Goal: Transaction & Acquisition: Purchase product/service

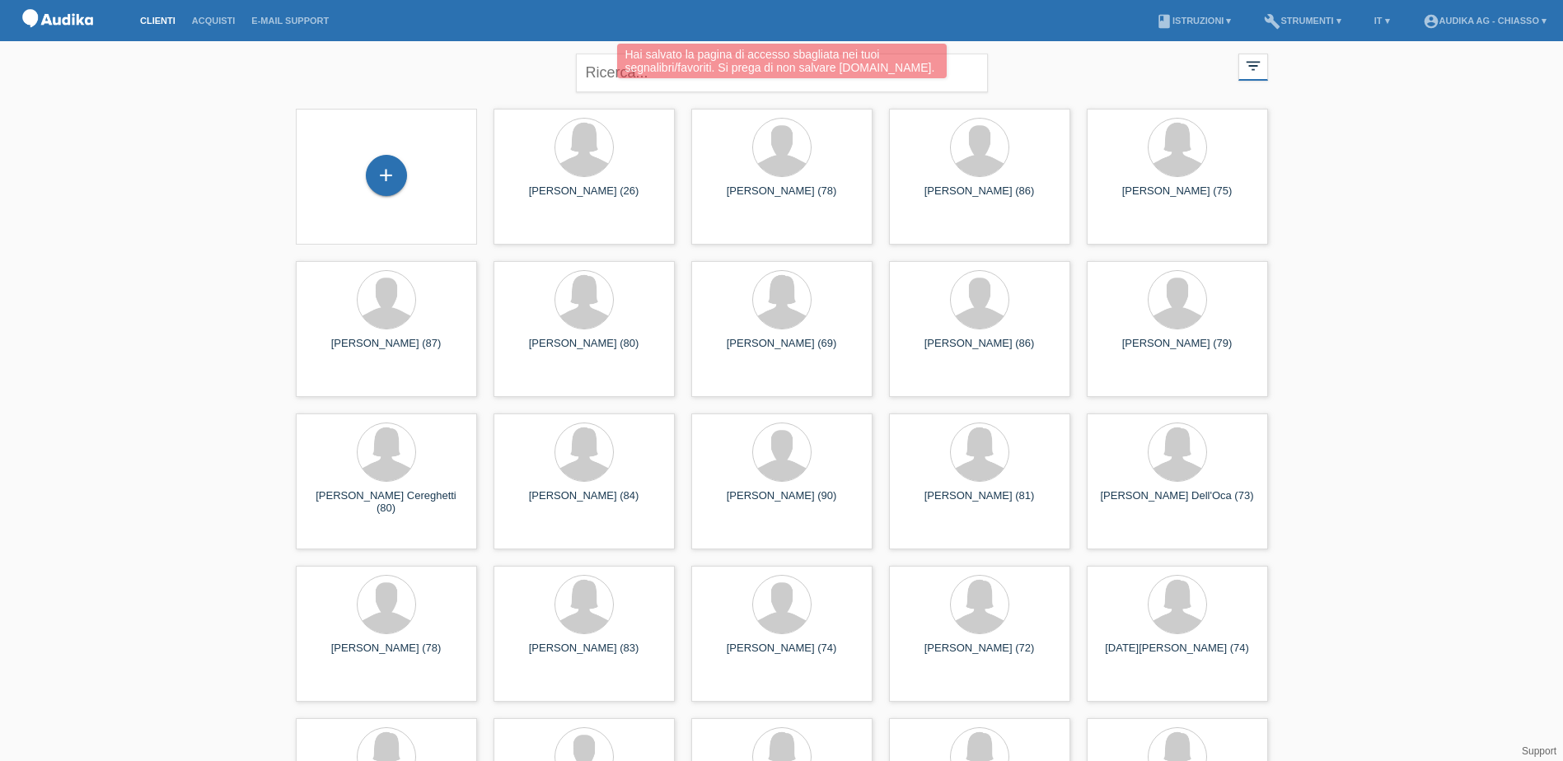
click at [595, 74] on div "Hai salvato la pagina di accesso sbagliata nei tuoi segnalibri/favoriti. Si pre…" at bounding box center [781, 63] width 938 height 39
click at [597, 76] on div "Hai salvato la pagina di accesso sbagliata nei tuoi segnalibri/favoriti. Si pre…" at bounding box center [781, 63] width 938 height 39
click at [604, 72] on input "text" at bounding box center [782, 73] width 412 height 39
type input "cesare meroni"
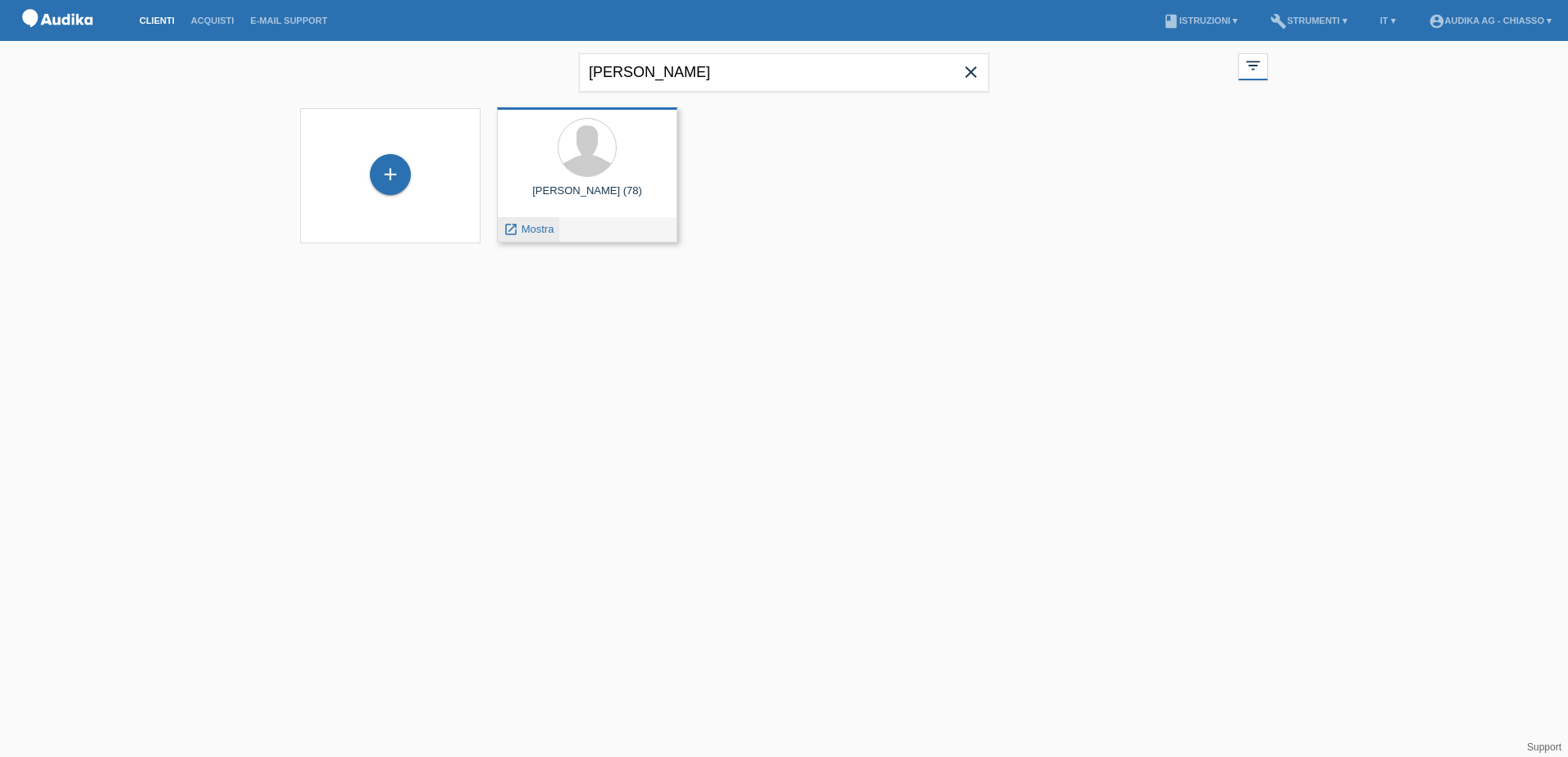
click at [517, 228] on icon "launch" at bounding box center [510, 229] width 15 height 15
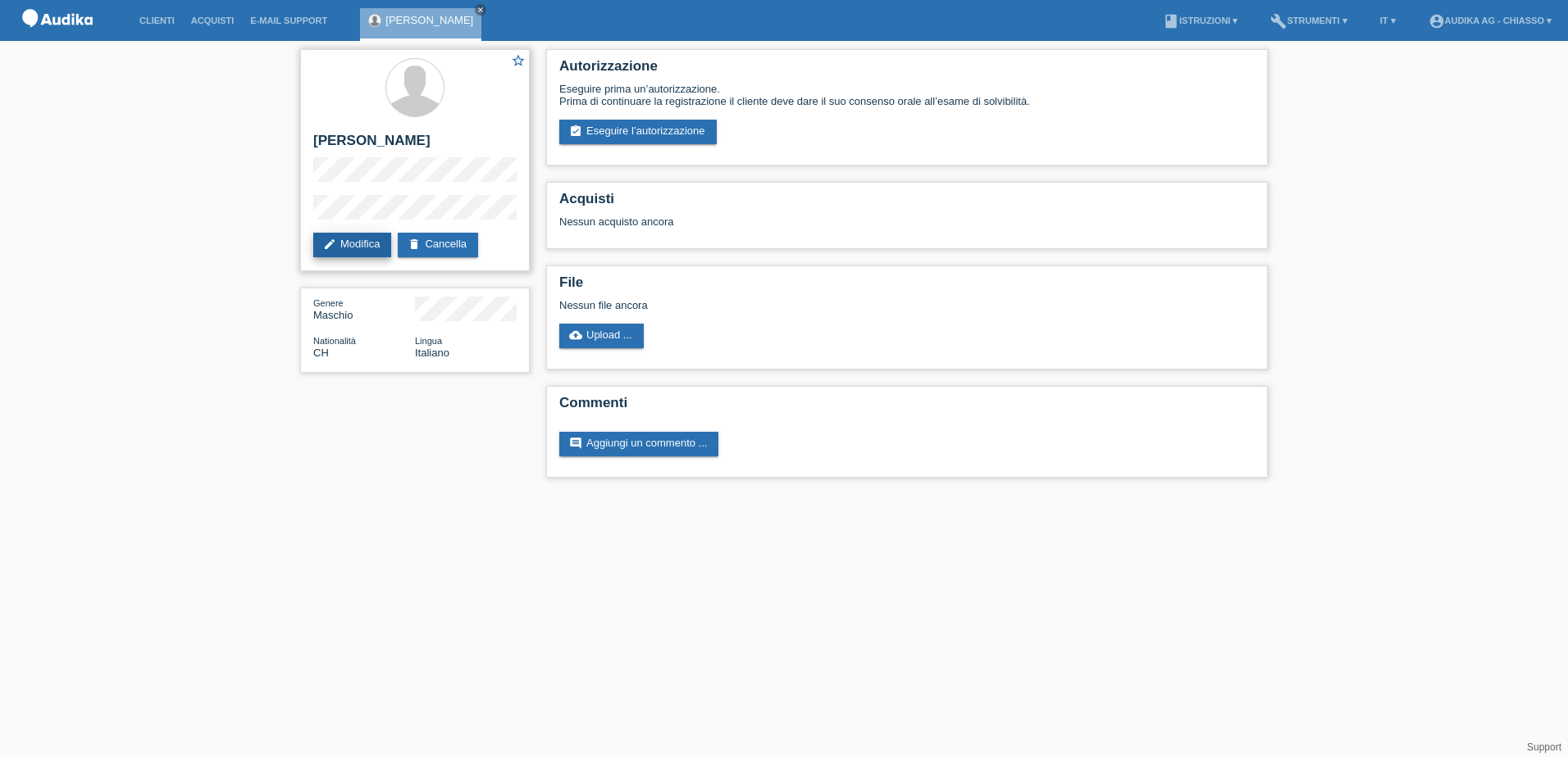
click at [356, 238] on link "edit Modifica" at bounding box center [352, 245] width 78 height 25
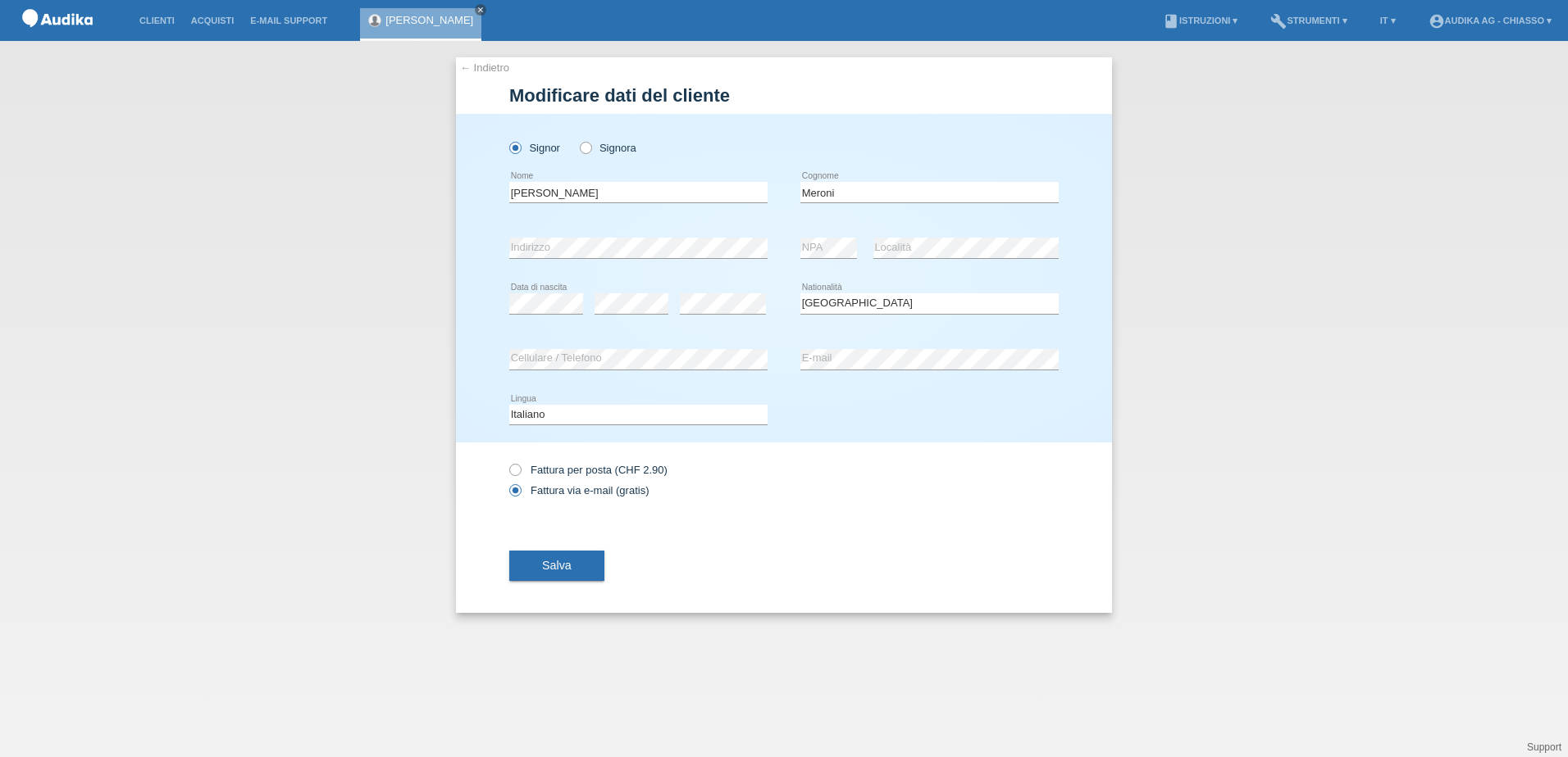
select select "CH"
click at [576, 561] on button "Salva" at bounding box center [557, 565] width 96 height 31
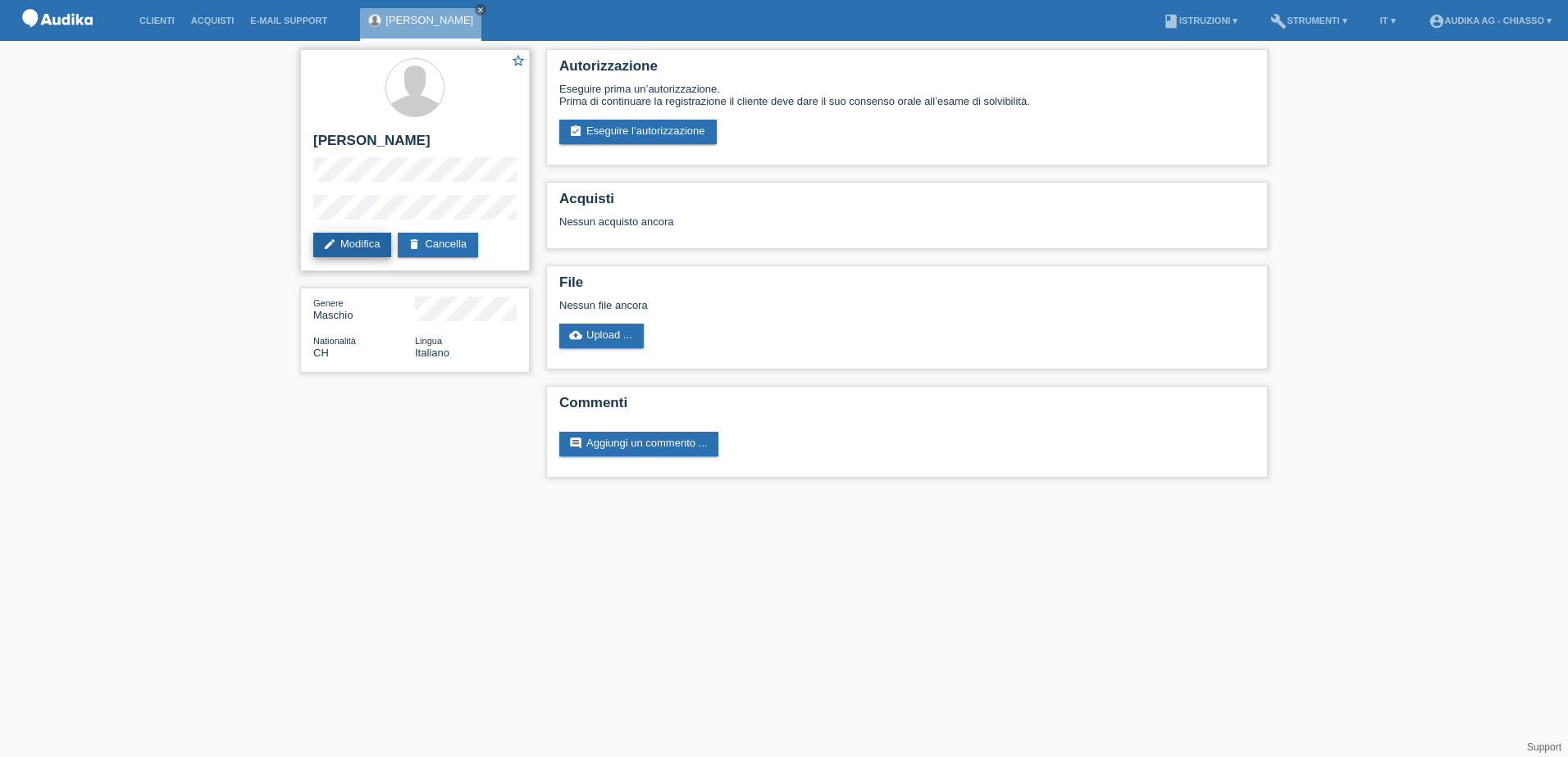
click at [357, 243] on link "edit Modifica" at bounding box center [352, 245] width 78 height 25
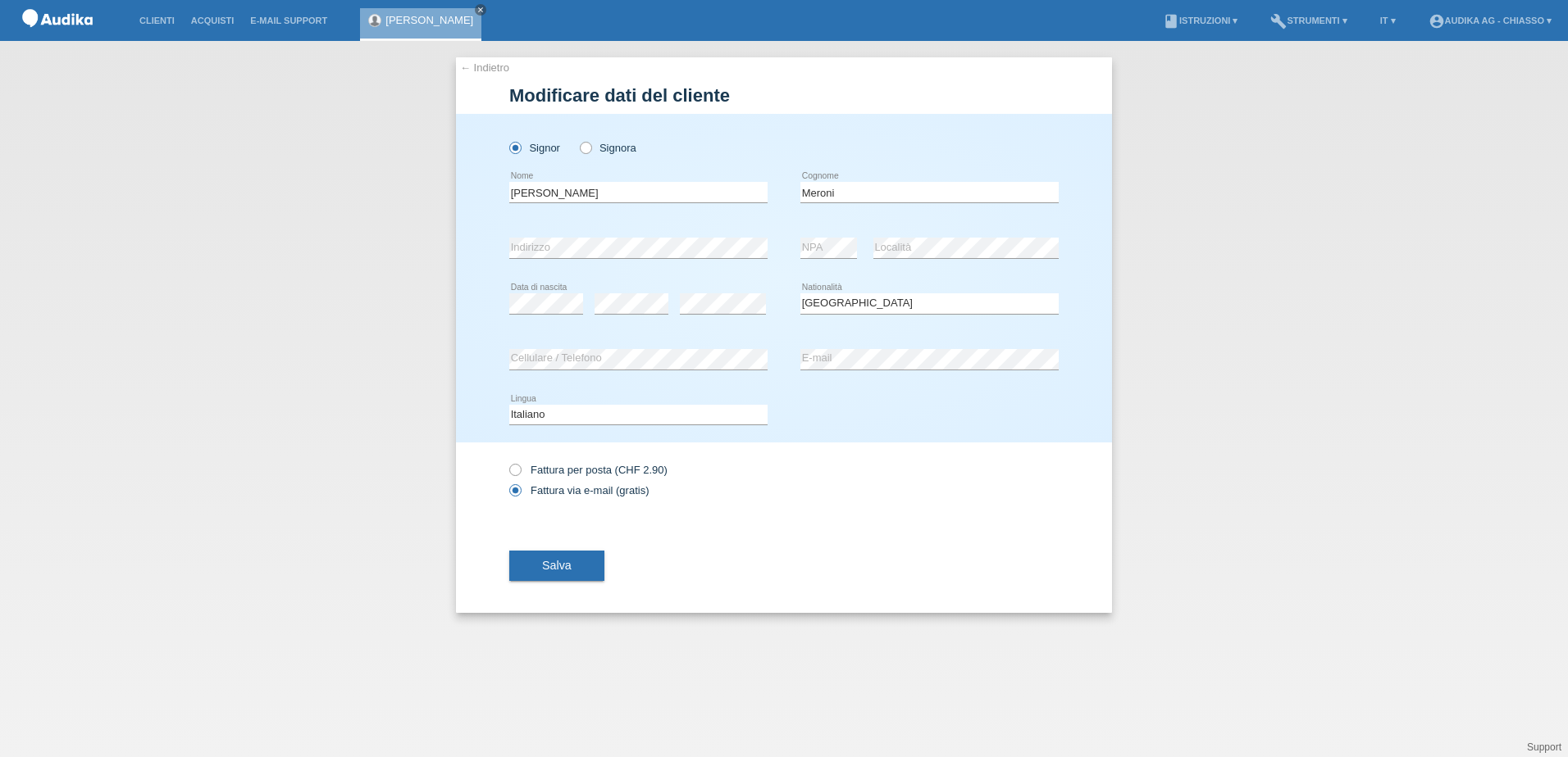
select select "CH"
click at [796, 355] on div "error Cellulare / Telefono error E-mail" at bounding box center [784, 360] width 549 height 56
click at [554, 569] on span "Salva" at bounding box center [557, 565] width 30 height 13
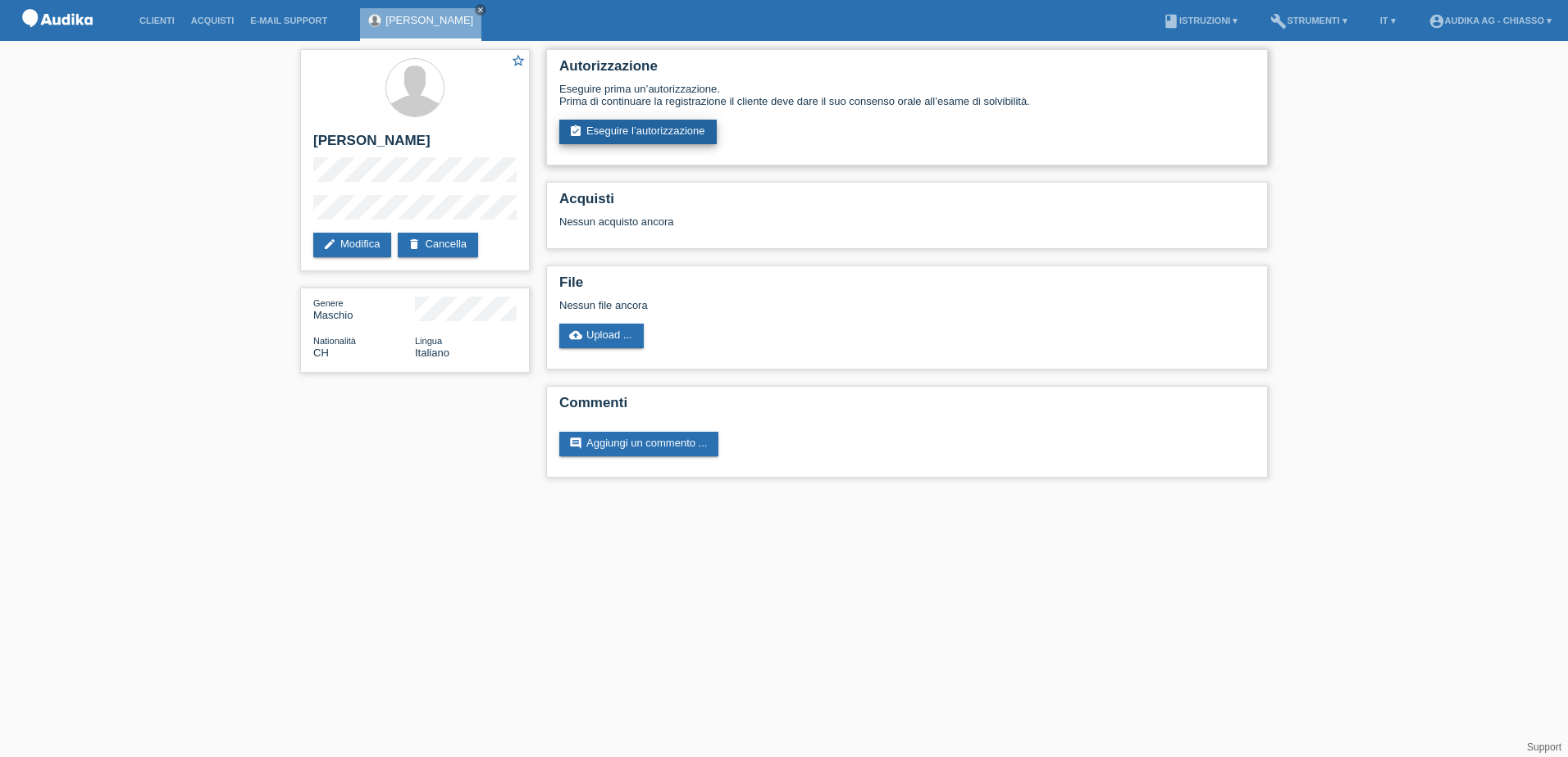
click at [656, 124] on link "assignment_turned_in Eseguire l’autorizzazione" at bounding box center [638, 131] width 157 height 25
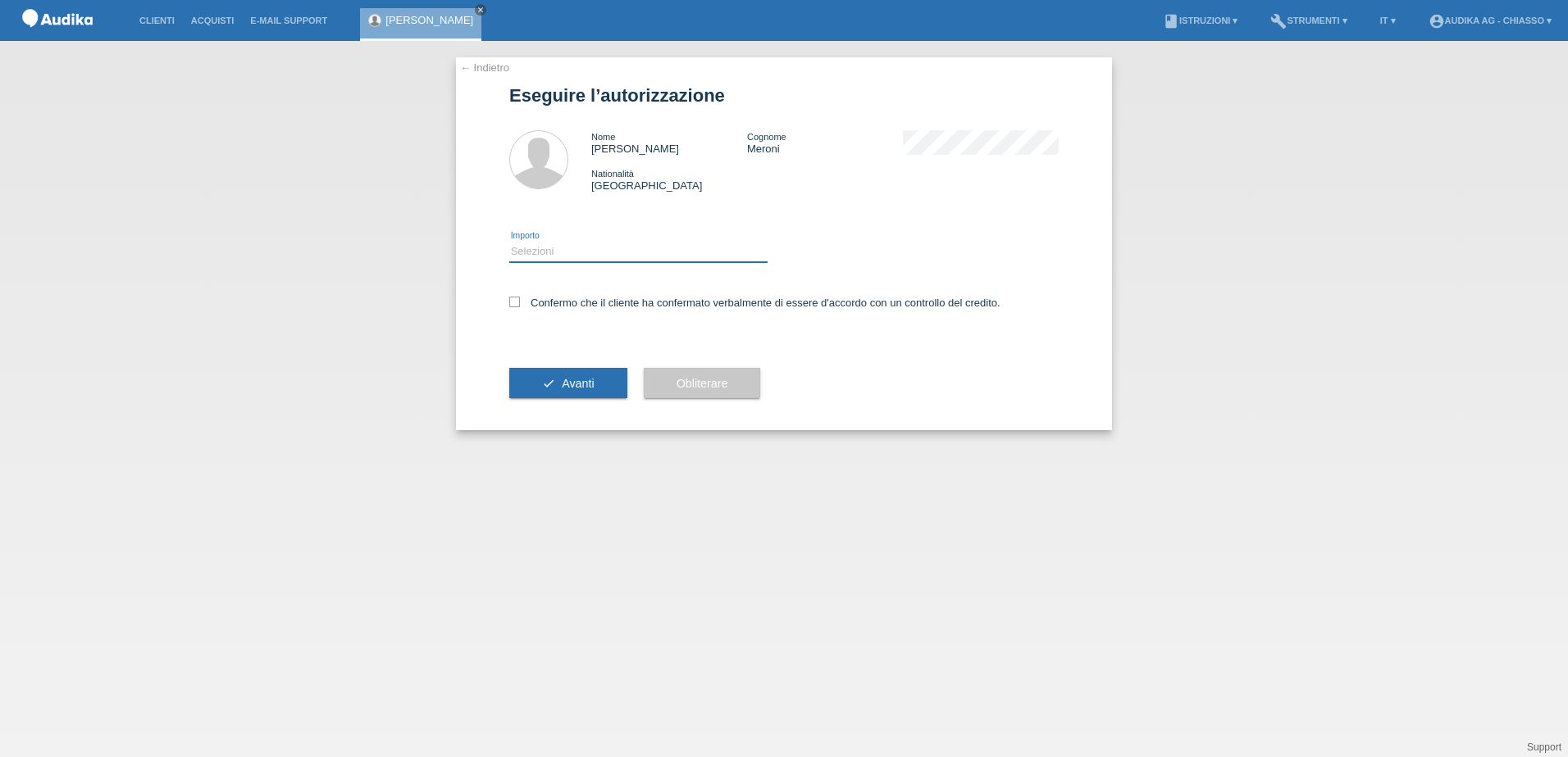
click at [571, 251] on select "Selezioni CHF 1.00 - CHF 499.00 CHF 500.00 - CHF 1'999.00 CHF 2'000.00 - CHF 13…" at bounding box center [639, 252] width 259 height 20
select select "3"
click at [509, 242] on select "Selezioni CHF 1.00 - CHF 499.00 CHF 500.00 - CHF 1'999.00 CHF 2'000.00 - CHF 13…" at bounding box center [639, 252] width 259 height 20
click at [519, 302] on icon at bounding box center [514, 301] width 11 height 11
click at [519, 302] on input "Confermo che il cliente ha confermato verbalmente di essere d'accordo con un co…" at bounding box center [514, 301] width 11 height 11
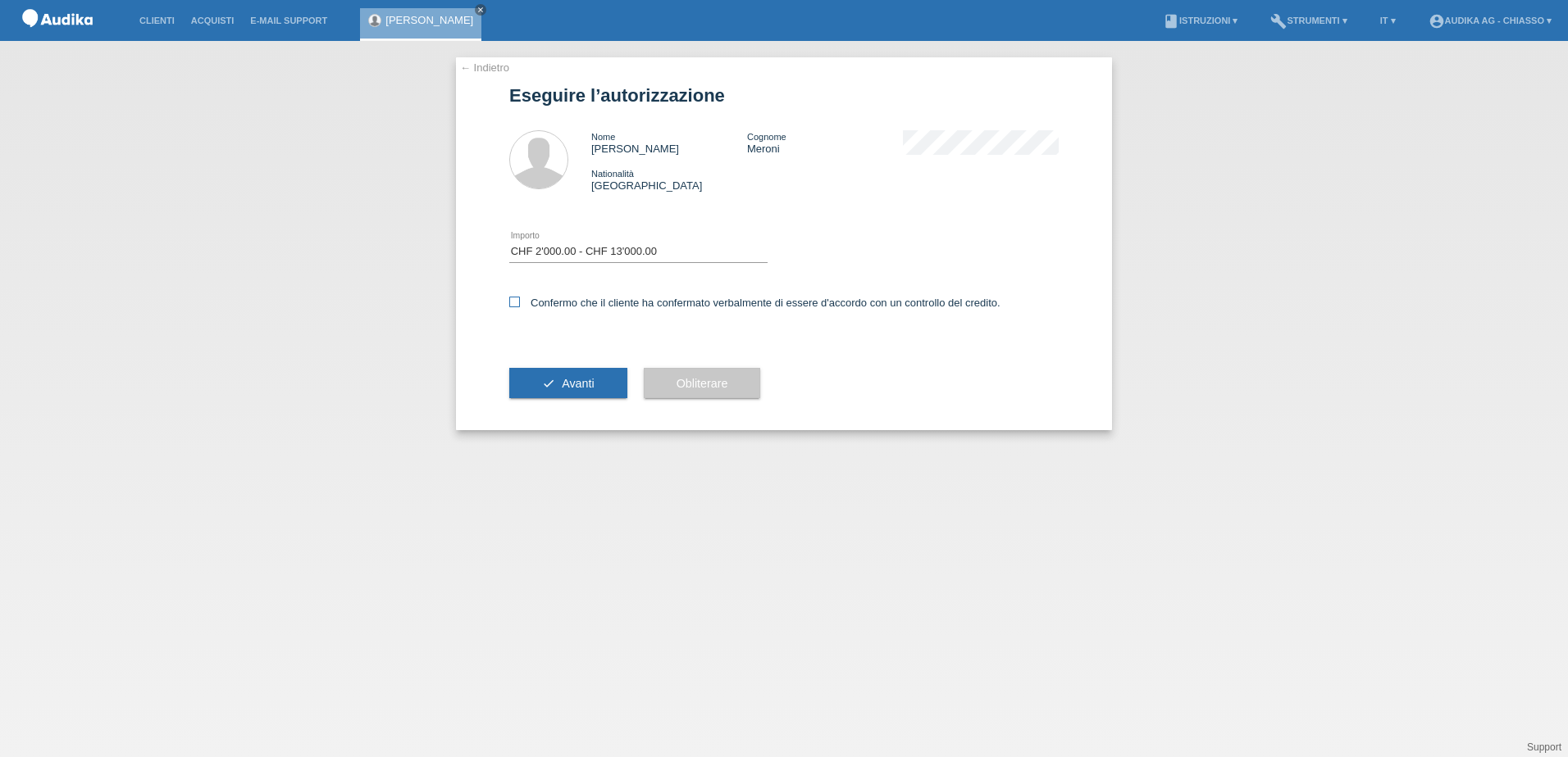
checkbox input "true"
click at [566, 384] on span "Avanti" at bounding box center [578, 383] width 32 height 13
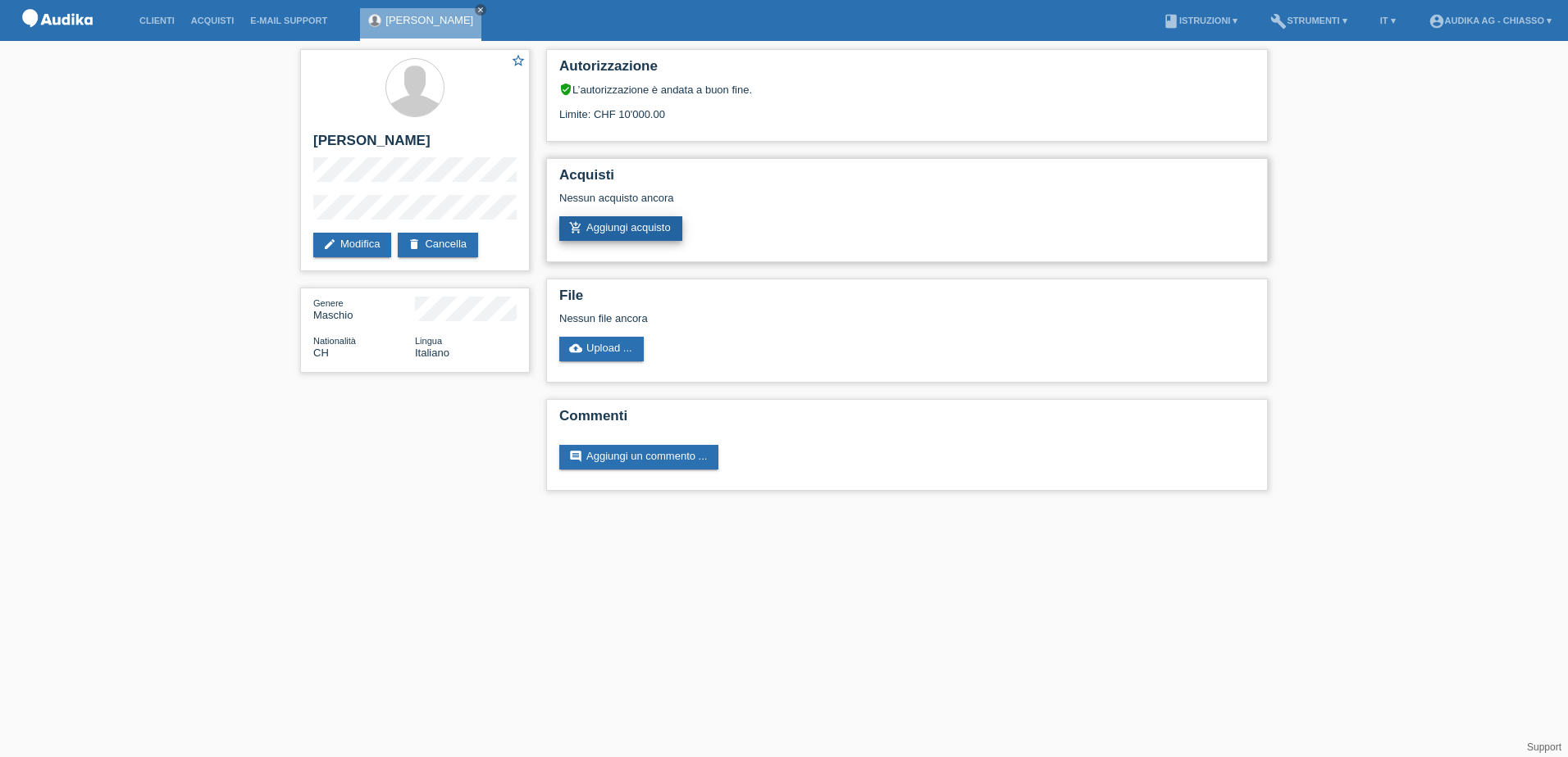
click at [615, 222] on link "add_shopping_cart Aggiungi acquisto" at bounding box center [621, 229] width 123 height 25
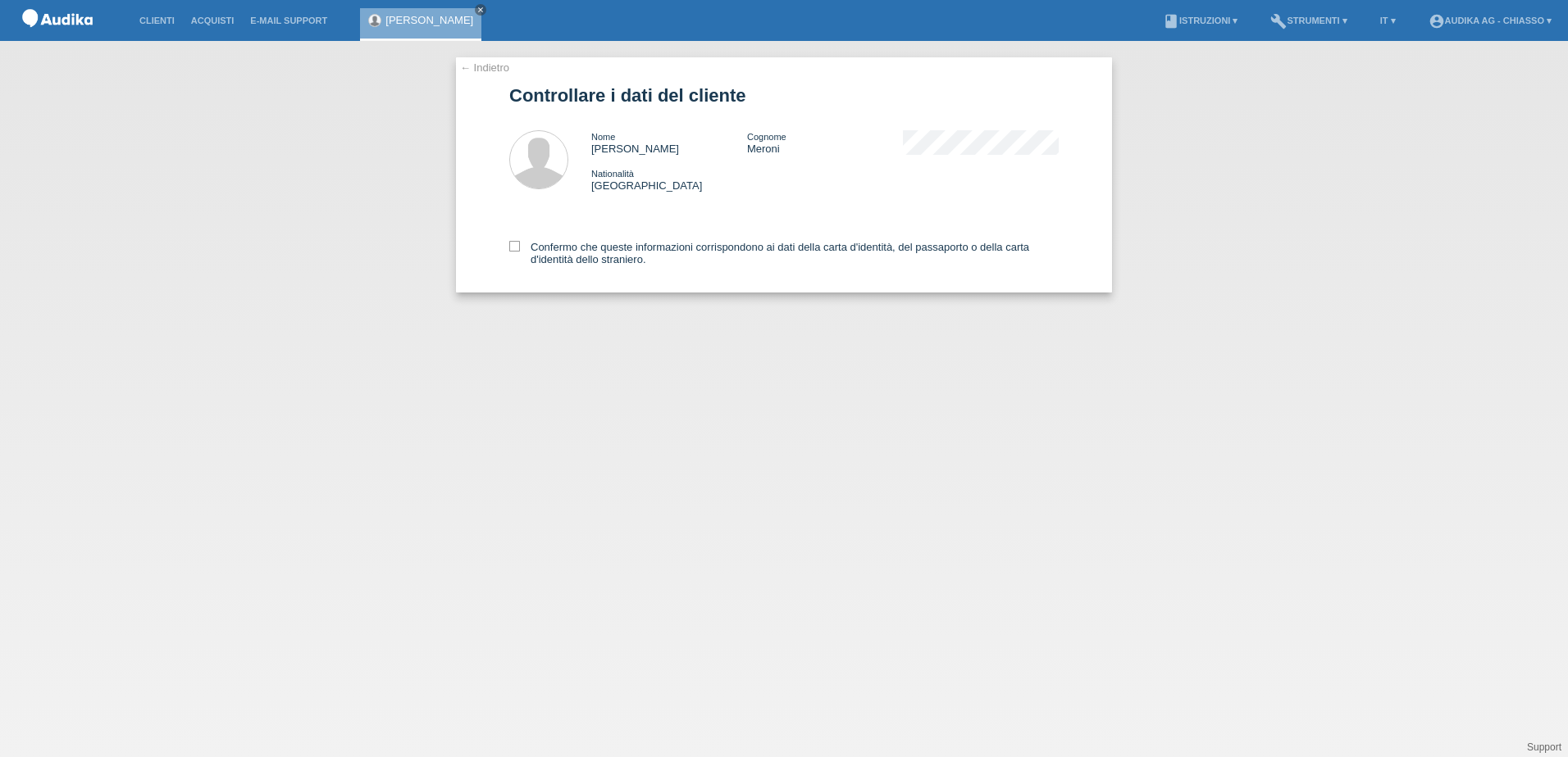
click at [508, 245] on div "← Indietro Controllare i dati del cliente Nome Cesare Cognome Meroni Nationalit…" at bounding box center [783, 175] width 656 height 236
click at [512, 245] on icon at bounding box center [514, 246] width 11 height 11
click at [512, 245] on input "Confermo che queste informazioni corrispondono ai dati della carta d'identità, …" at bounding box center [514, 246] width 11 height 11
checkbox input "true"
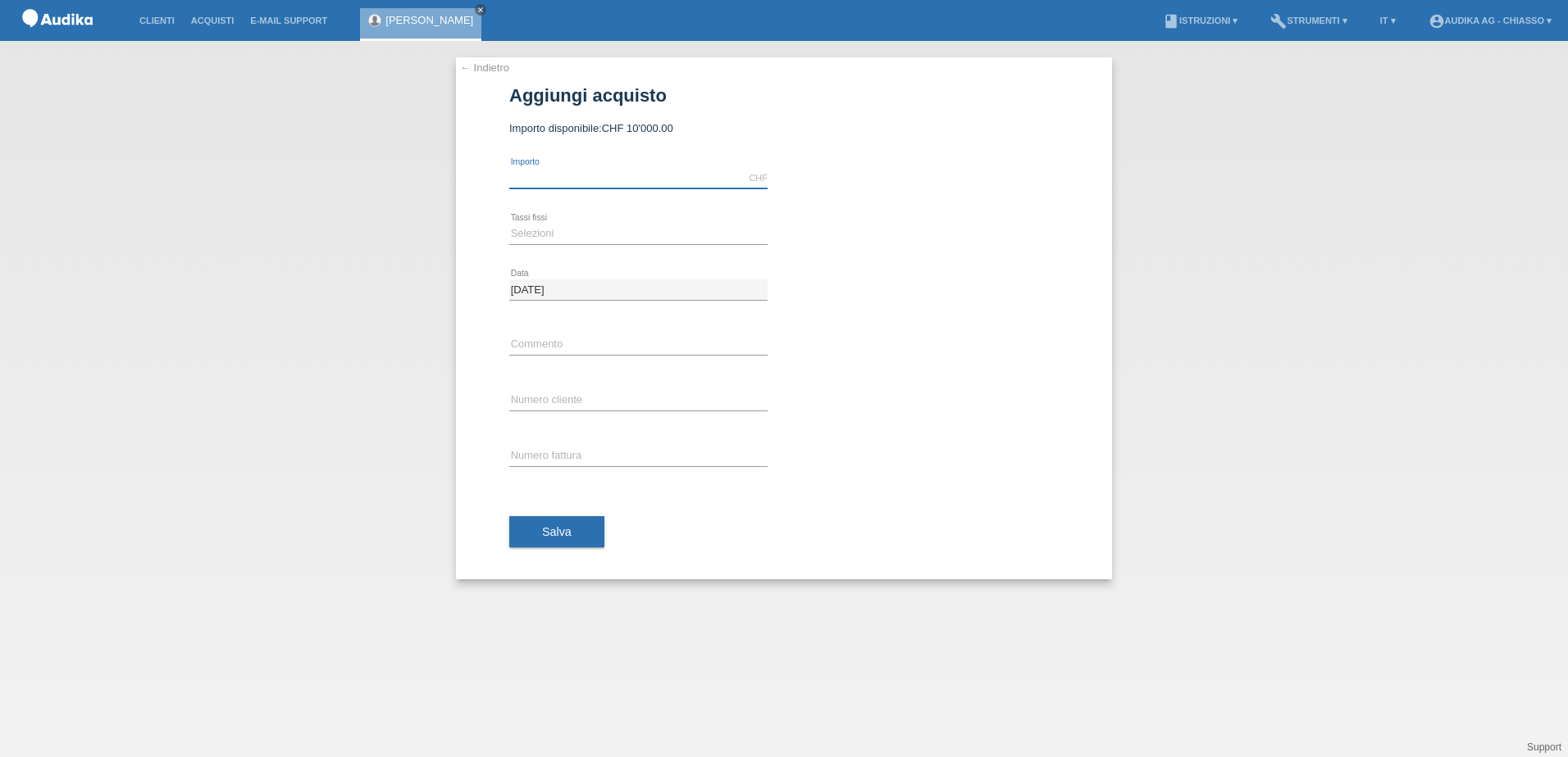
click at [545, 176] on input "text" at bounding box center [639, 178] width 259 height 21
type input "6693.00"
click at [542, 233] on select "Selezioni 12 rate 24 rate" at bounding box center [639, 234] width 259 height 20
select select "177"
click at [509, 224] on select "Selezioni 12 rate 24 rate" at bounding box center [639, 234] width 259 height 20
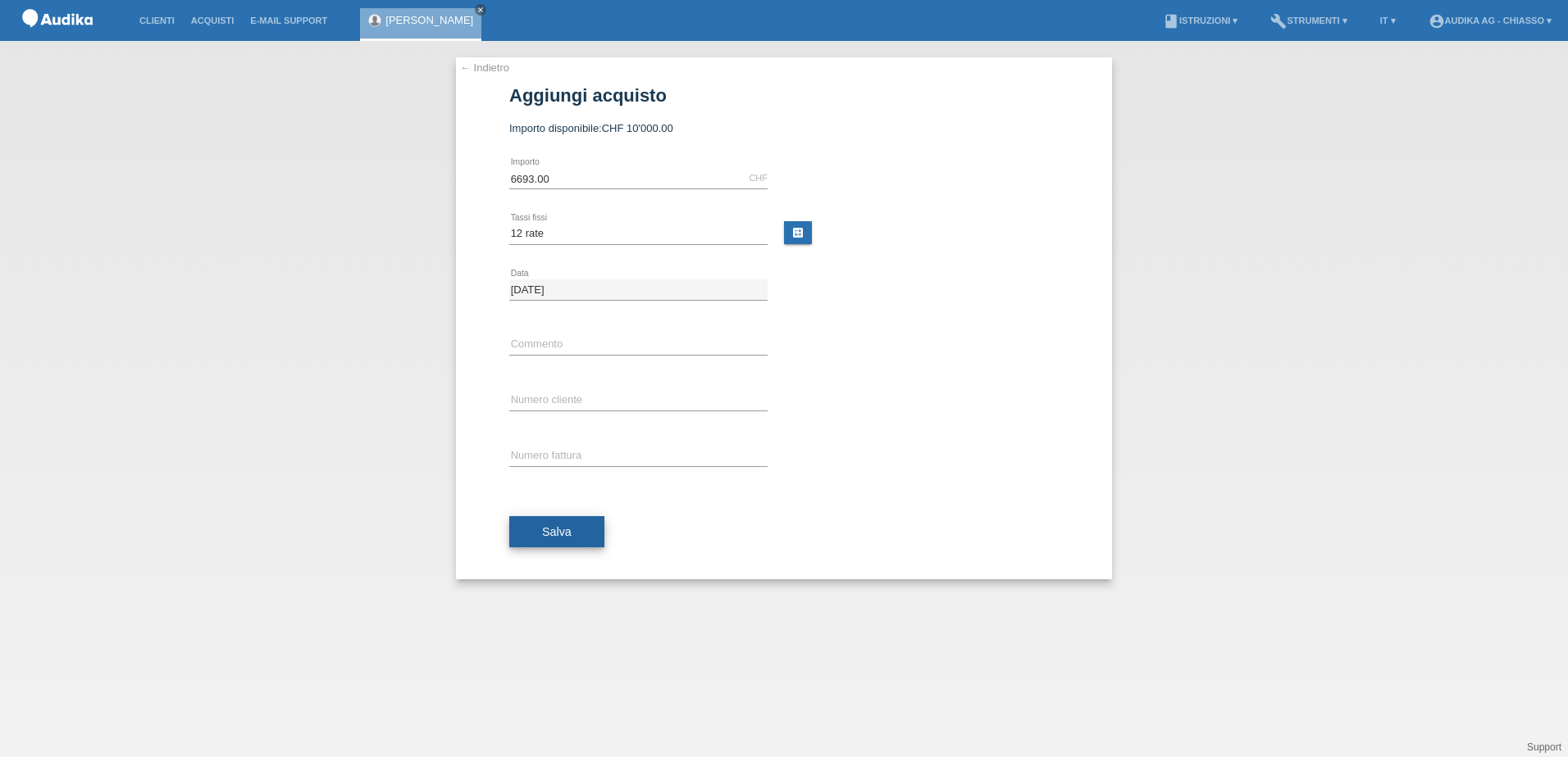
click at [564, 534] on span "Salva" at bounding box center [557, 531] width 30 height 13
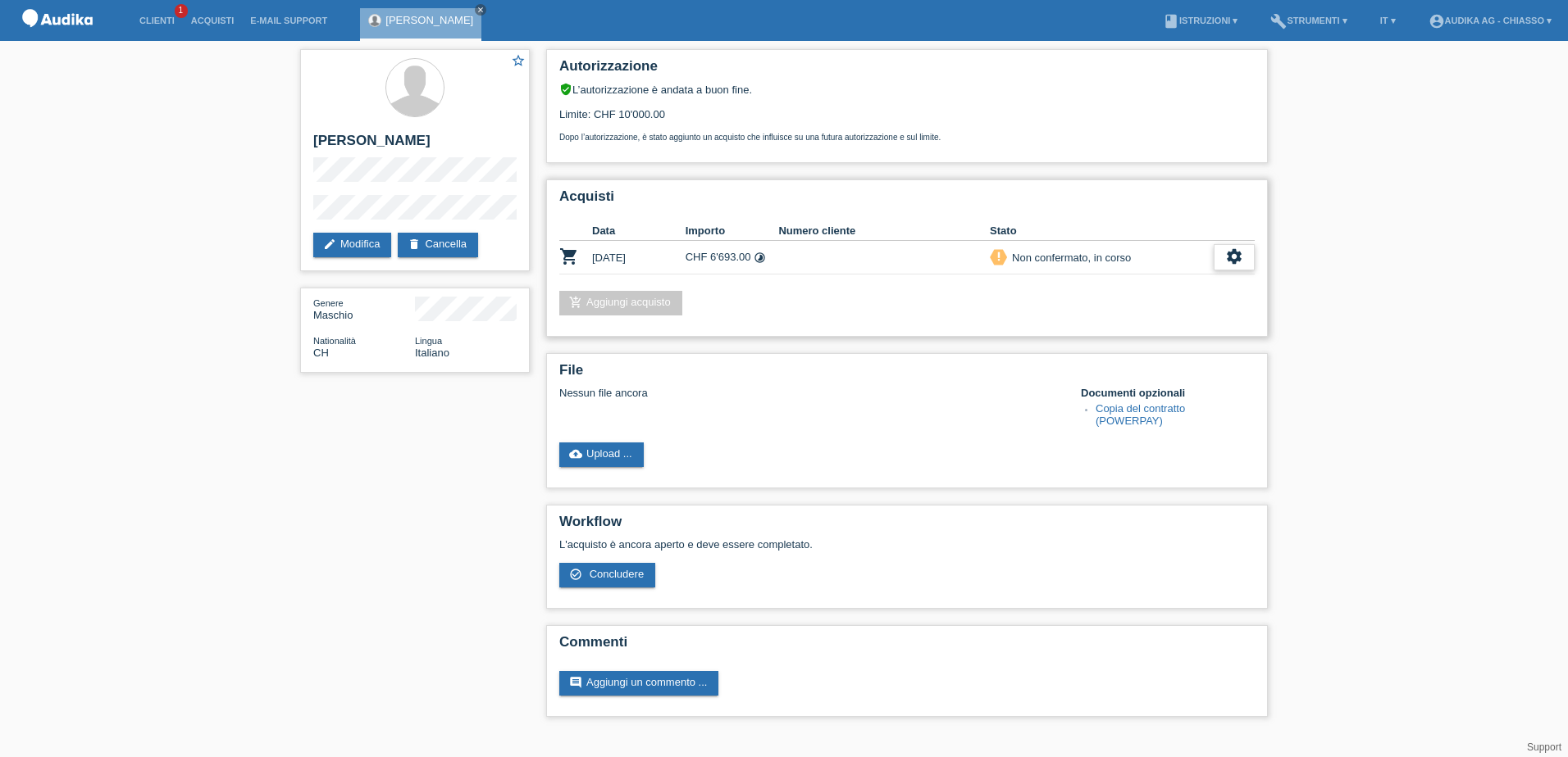
click at [1231, 252] on icon "settings" at bounding box center [1234, 257] width 18 height 18
click at [1119, 329] on span "Concludere" at bounding box center [1113, 332] width 60 height 20
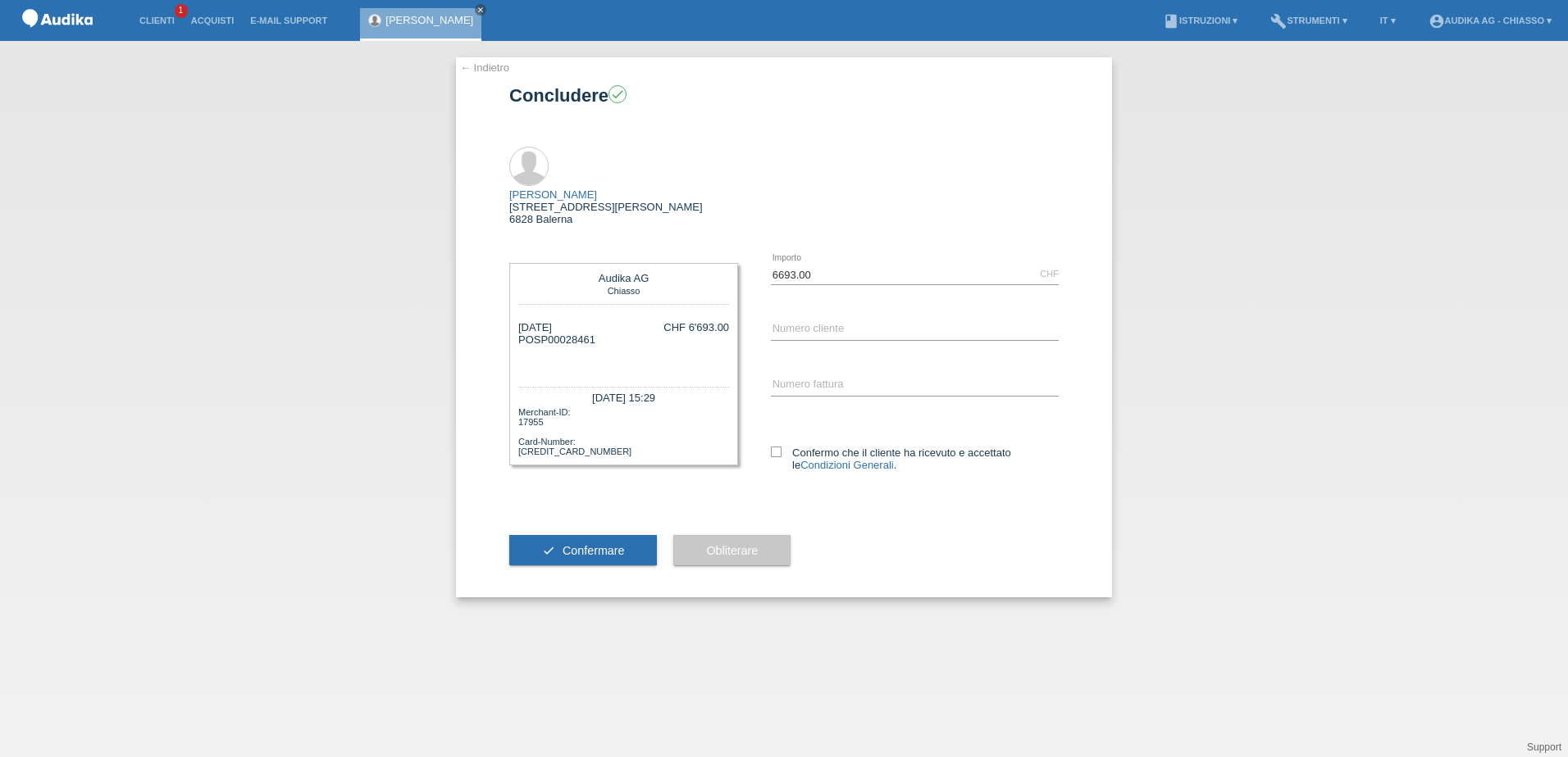
drag, startPoint x: 597, startPoint y: 301, endPoint x: 535, endPoint y: 302, distance: 62.0
click at [535, 321] on div "08.10.2025 POSP00028461 CHF 6'693.00" at bounding box center [624, 345] width 211 height 49
copy div "SP00028461"
click at [814, 319] on input "C" at bounding box center [914, 329] width 288 height 21
paste input "12074118"
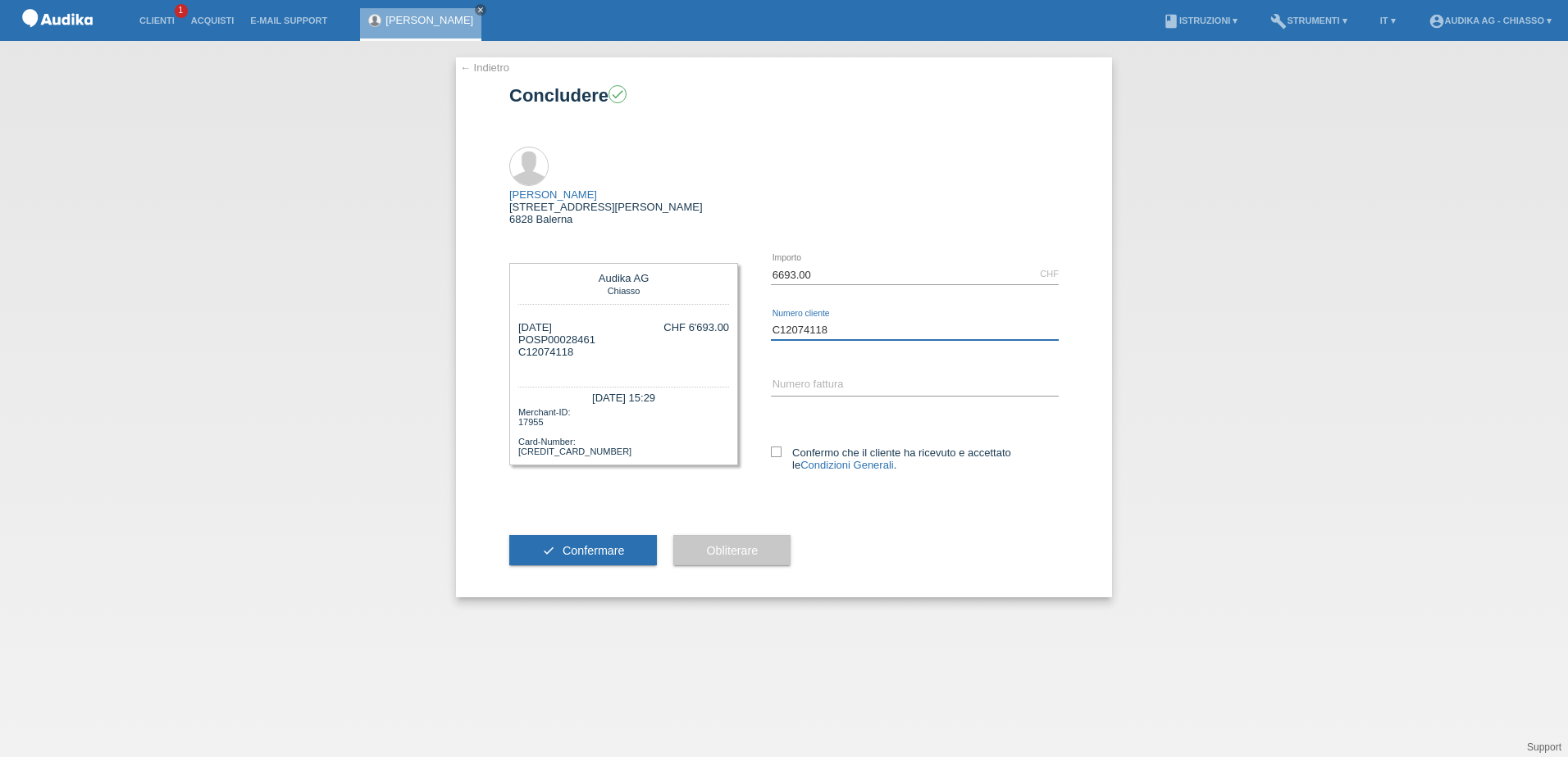
type input "C12074118"
click at [776, 375] on input "SOI" at bounding box center [914, 385] width 288 height 21
click at [807, 375] on input "SOI" at bounding box center [914, 385] width 288 height 21
paste input "000358819"
type input "SOI000358819"
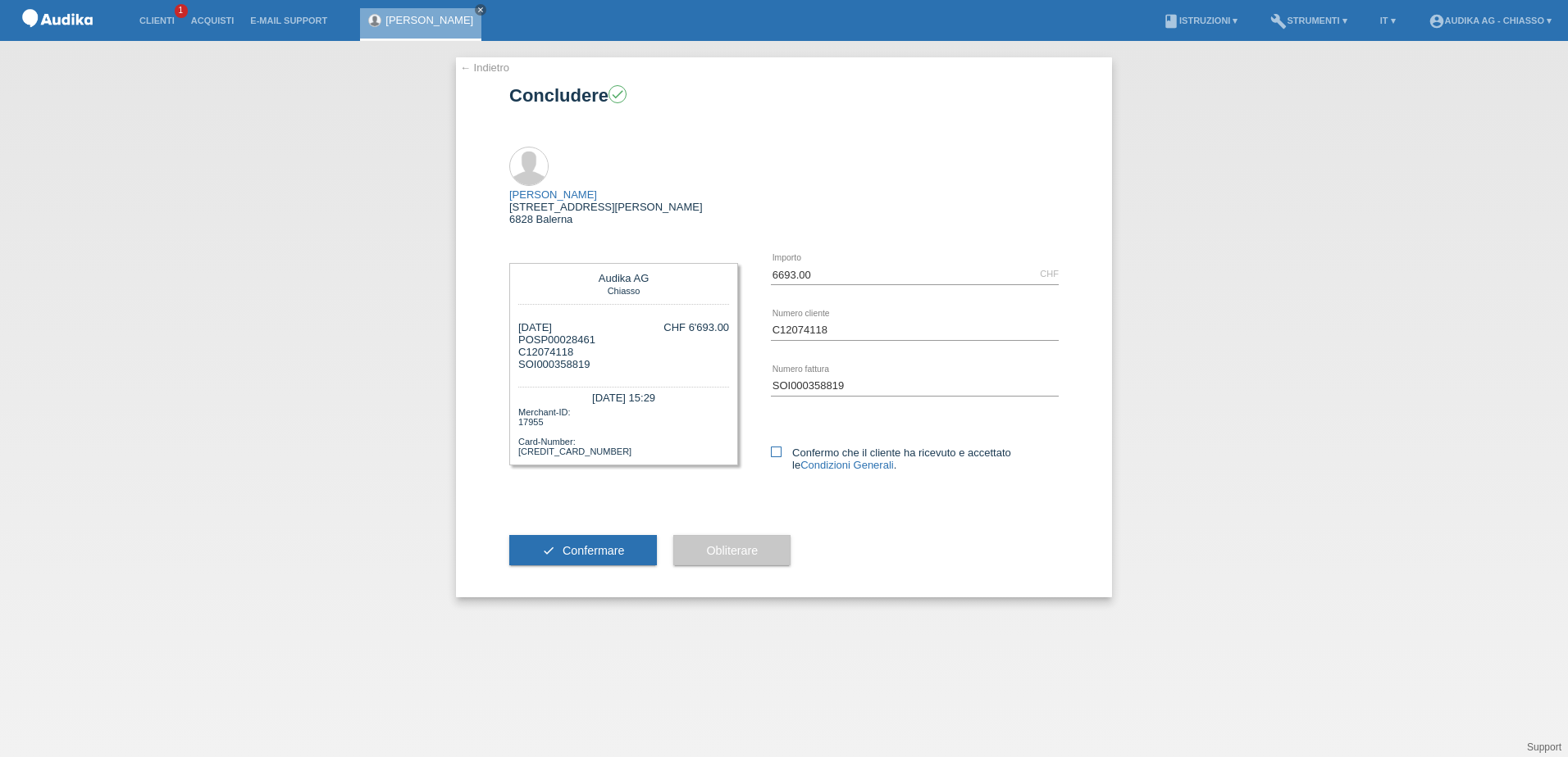
click at [776, 447] on icon at bounding box center [776, 452] width 11 height 11
click at [776, 447] on input "Confermo che il cliente ha ricevuto e accettato le Condizioni Generali ." at bounding box center [776, 452] width 11 height 11
checkbox input "true"
click at [585, 544] on span "Confermare" at bounding box center [593, 550] width 63 height 13
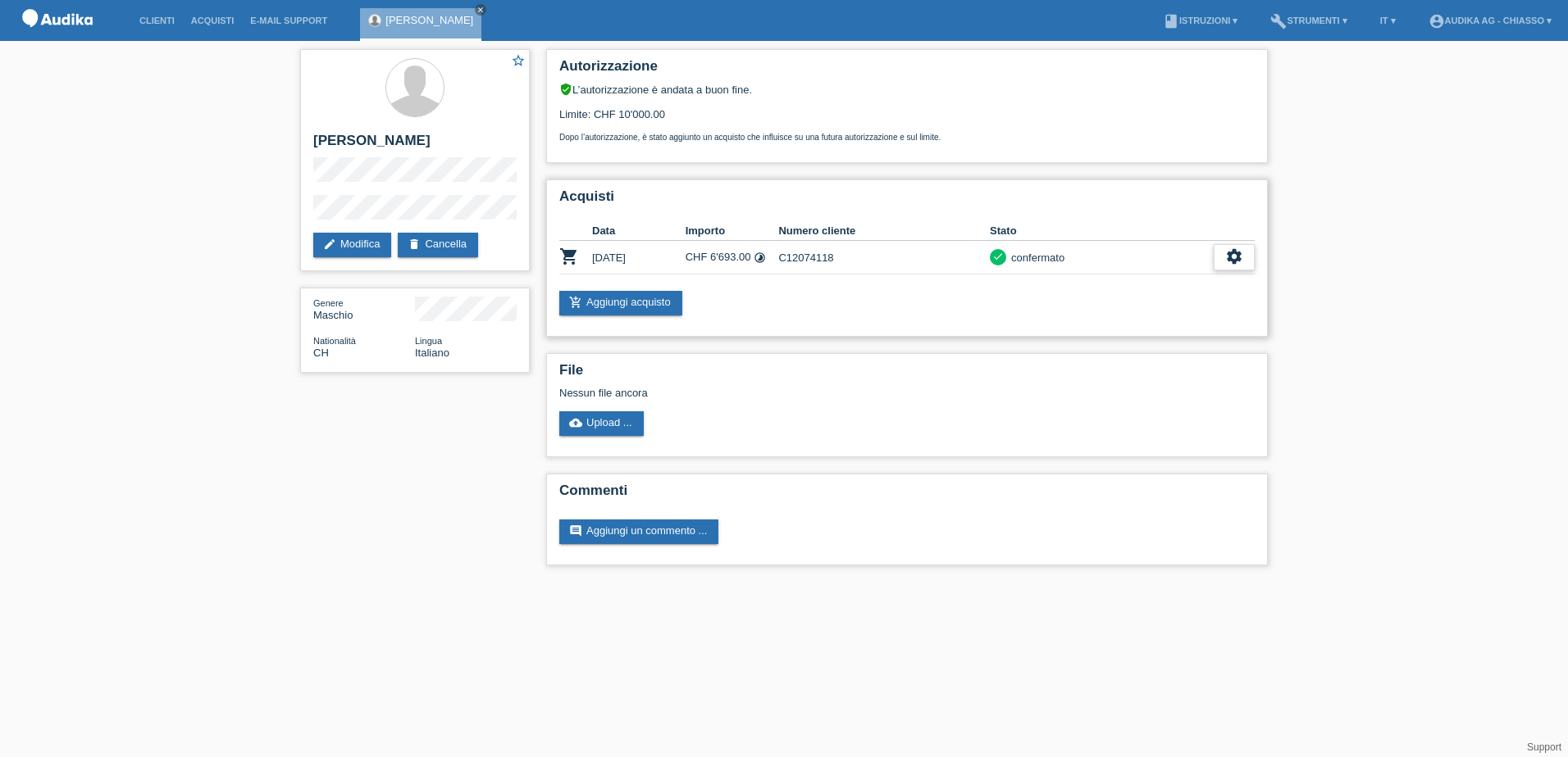
click at [1235, 256] on icon "settings" at bounding box center [1234, 257] width 18 height 18
click at [1094, 332] on div "Acquisti Data Importo Numero cliente Stato shopping_cart [DATE] CHF 6'693.00 ti…" at bounding box center [906, 258] width 721 height 157
click at [1231, 259] on icon "settings" at bounding box center [1234, 257] width 18 height 18
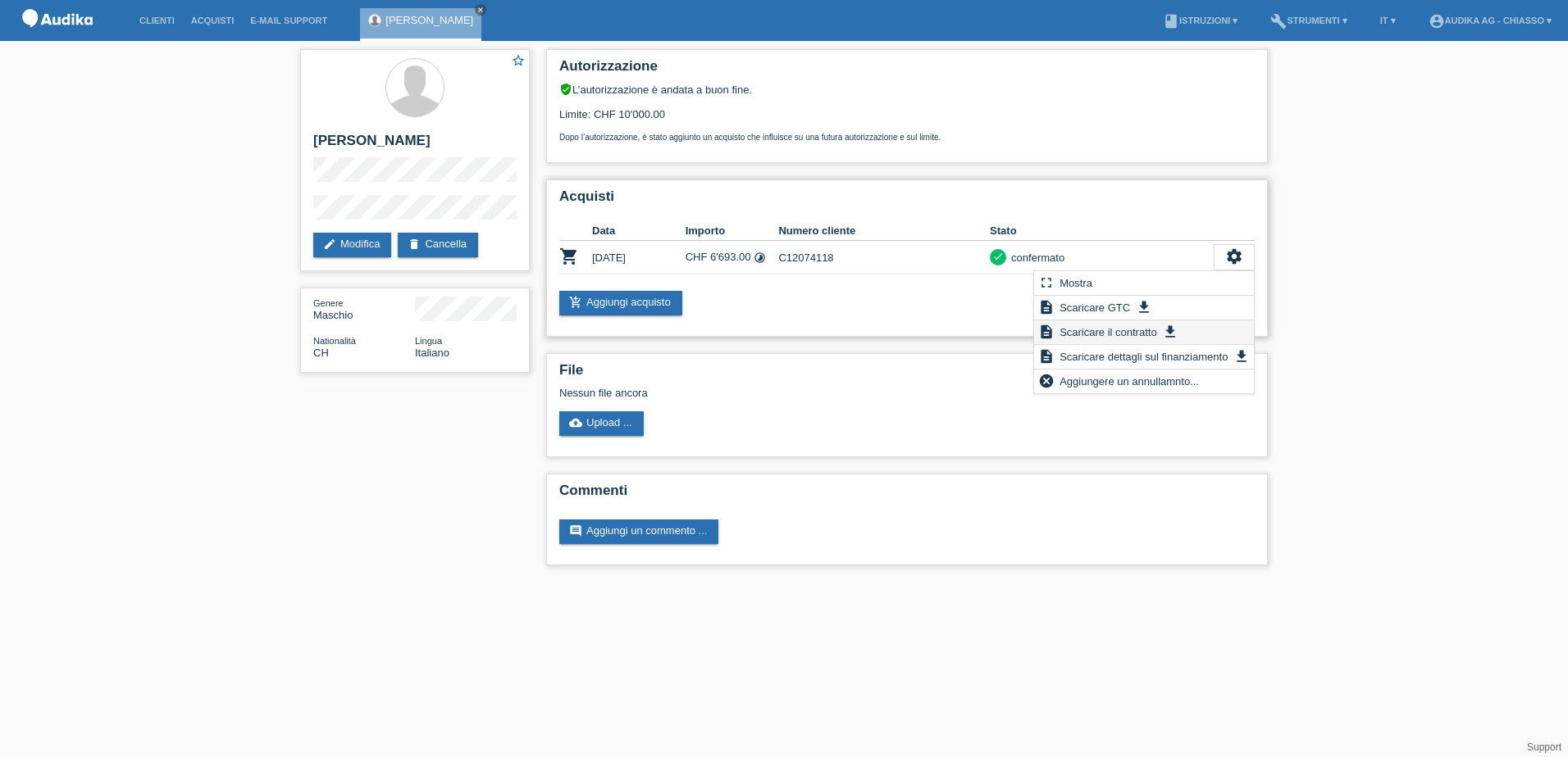
click at [1121, 331] on span "Scaricare il contratto" at bounding box center [1107, 332] width 102 height 20
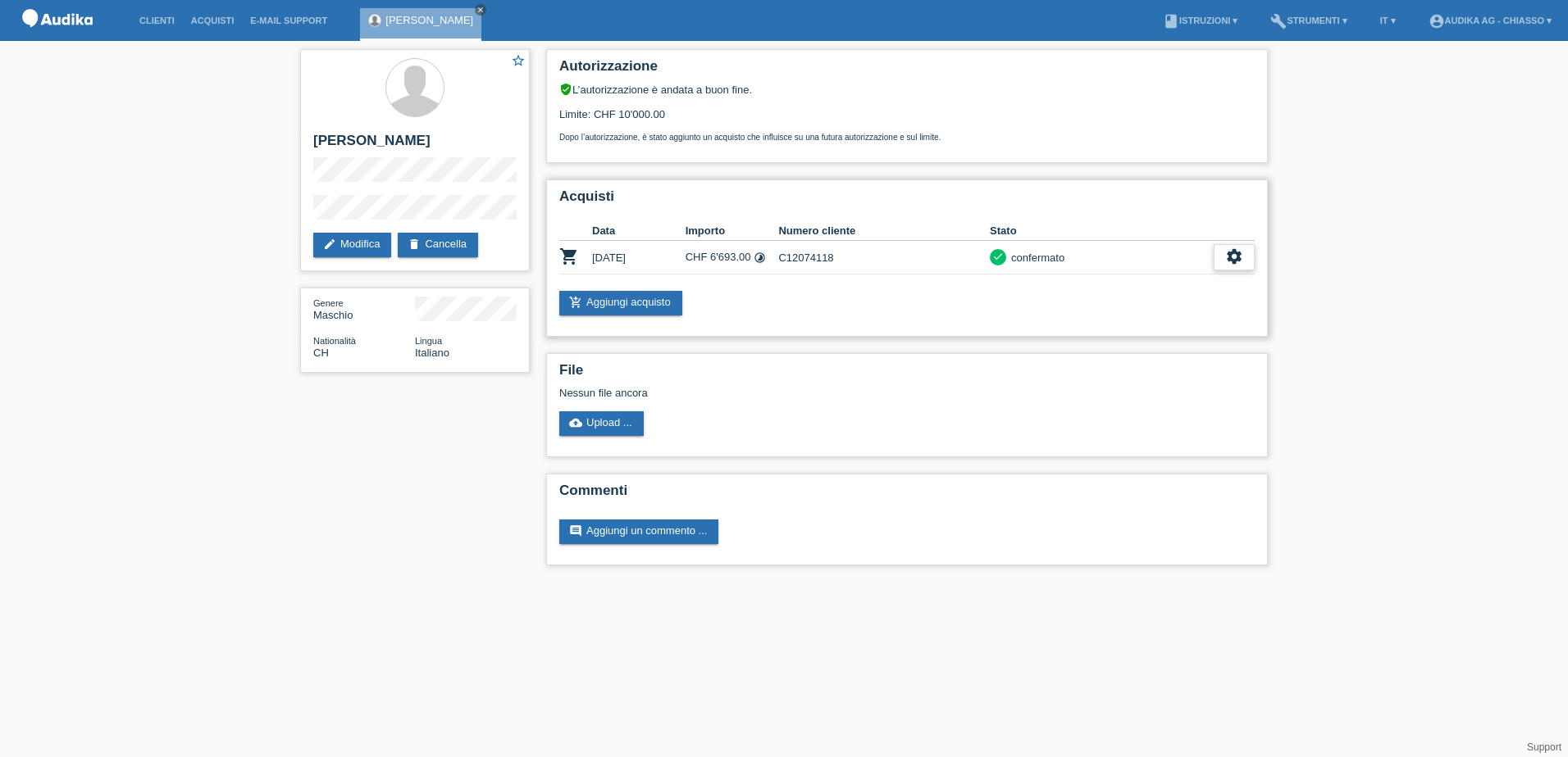
click at [1225, 252] on icon "settings" at bounding box center [1234, 257] width 18 height 18
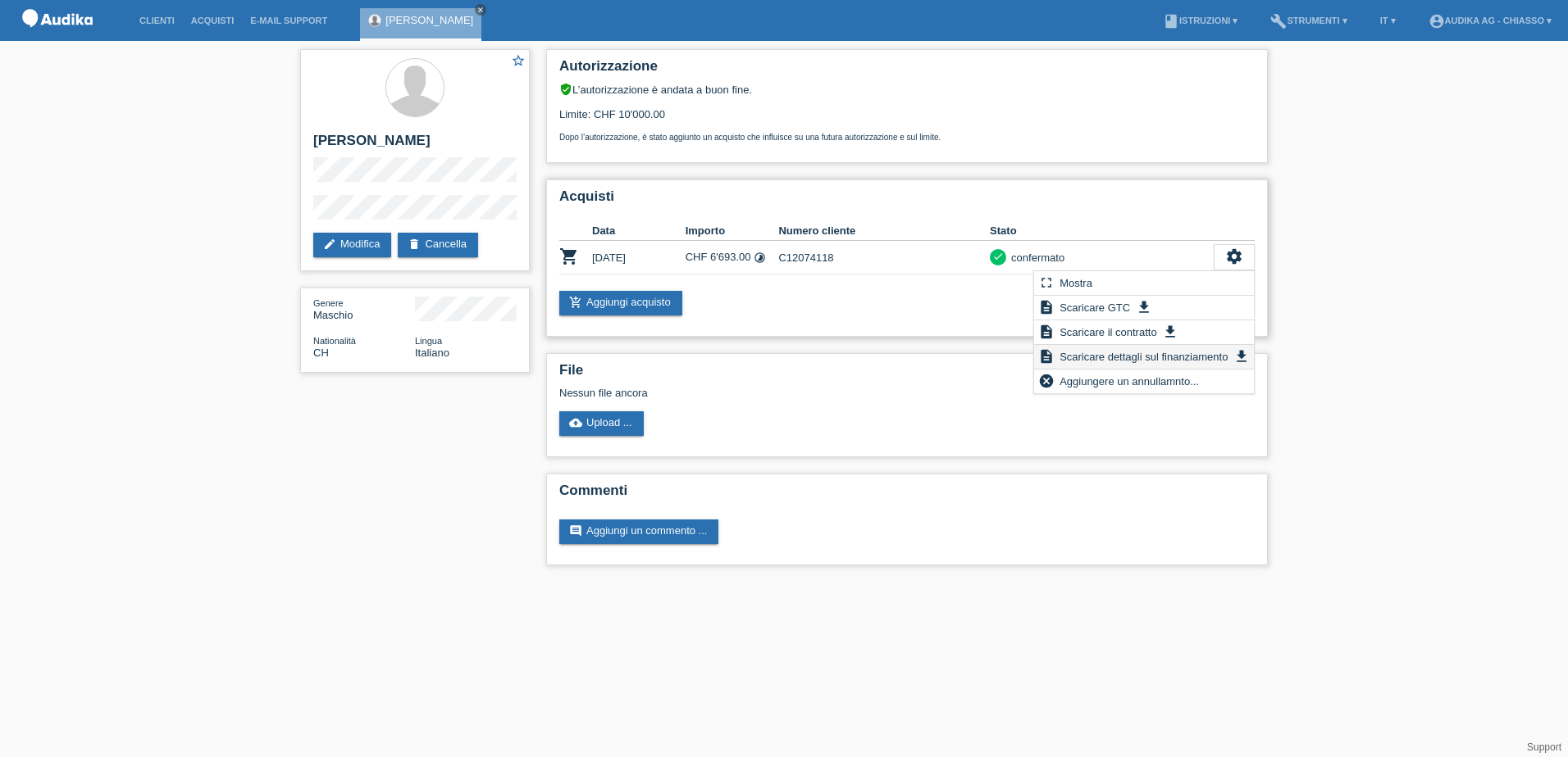
click at [1140, 355] on span "Scaricare dettagli sul finanziamento" at bounding box center [1143, 357] width 173 height 20
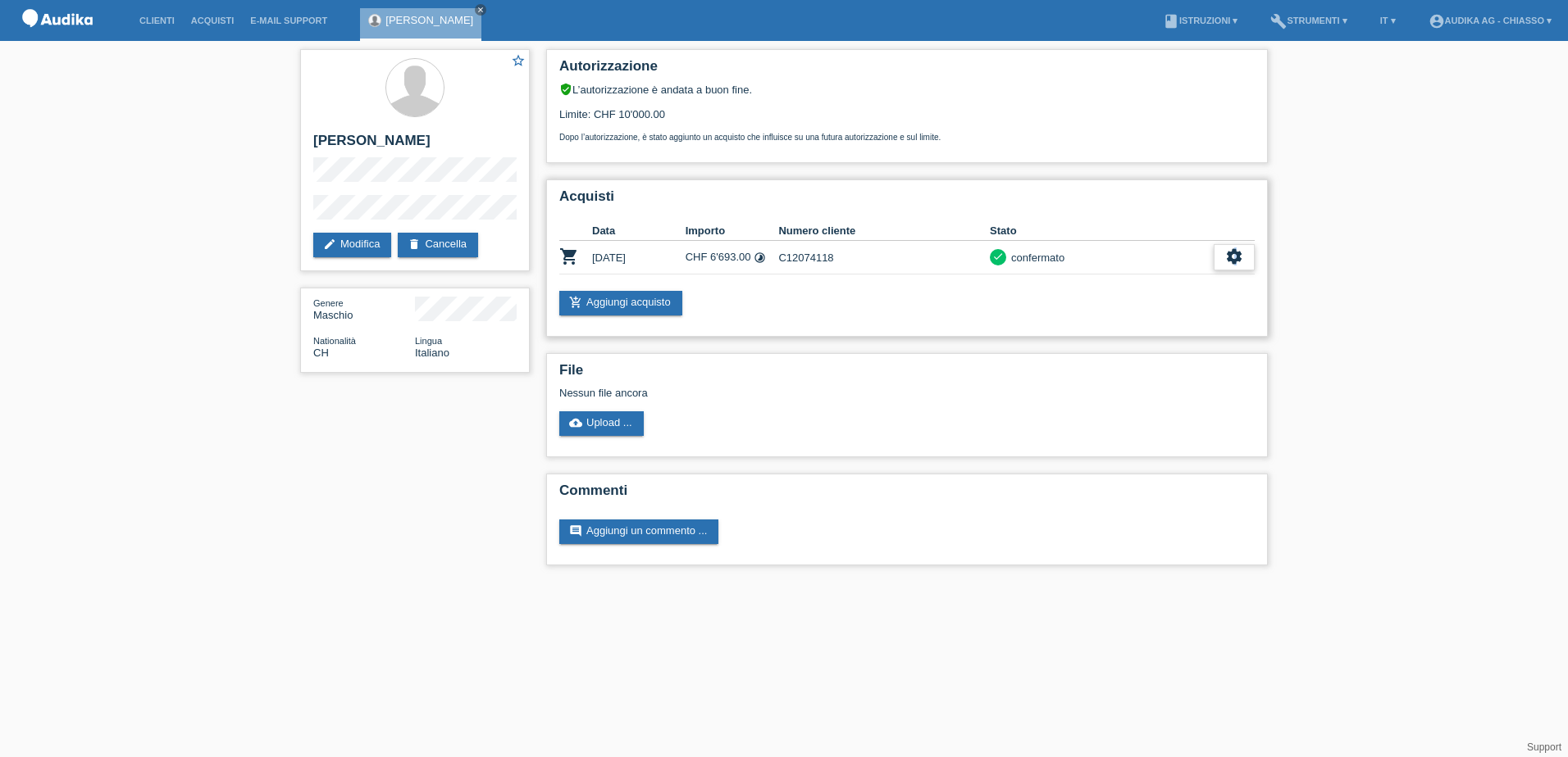
click at [1235, 254] on icon "settings" at bounding box center [1234, 257] width 18 height 18
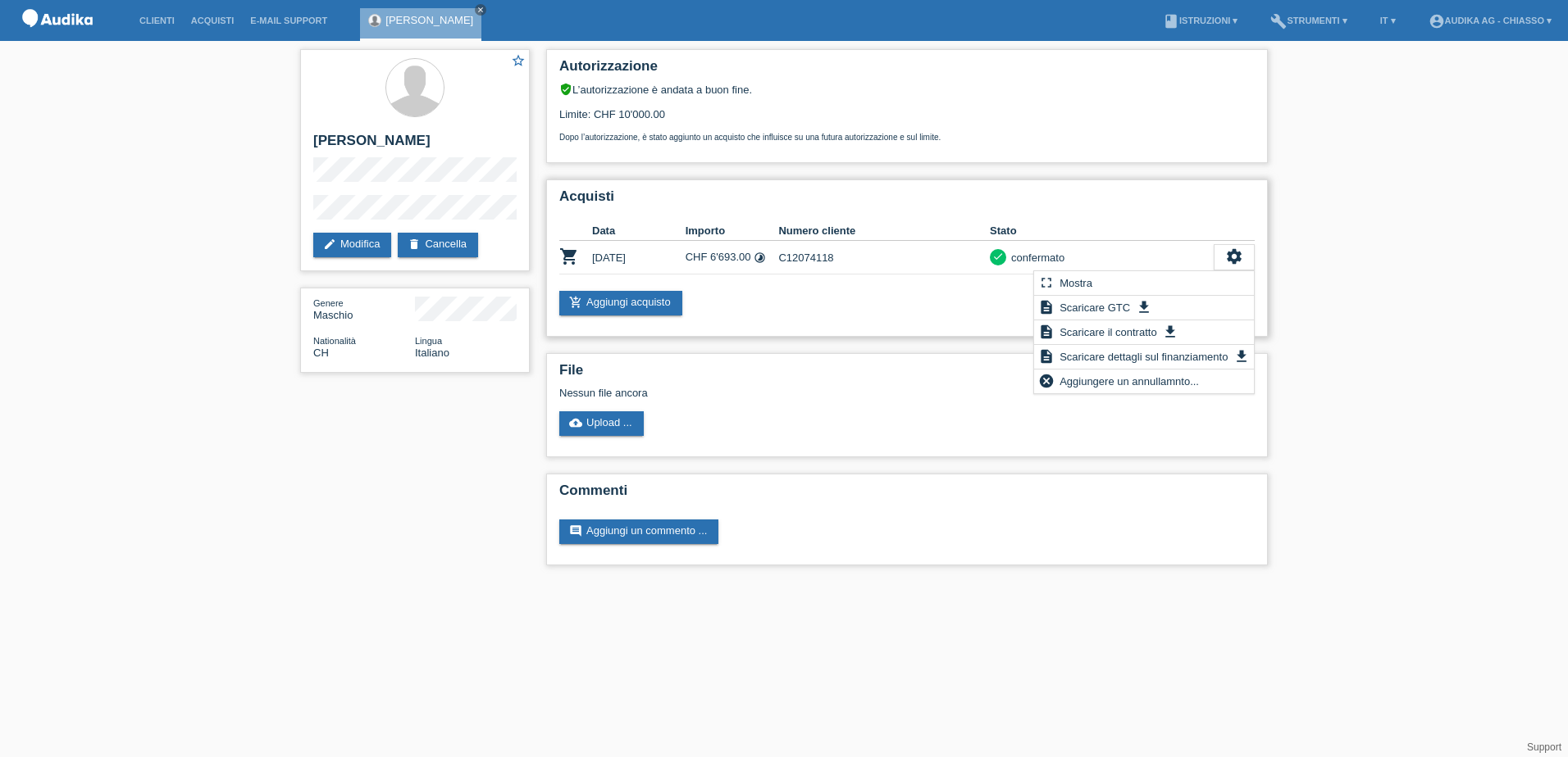
click at [936, 307] on div "add_shopping_cart Aggiungi acquisto" at bounding box center [906, 303] width 695 height 25
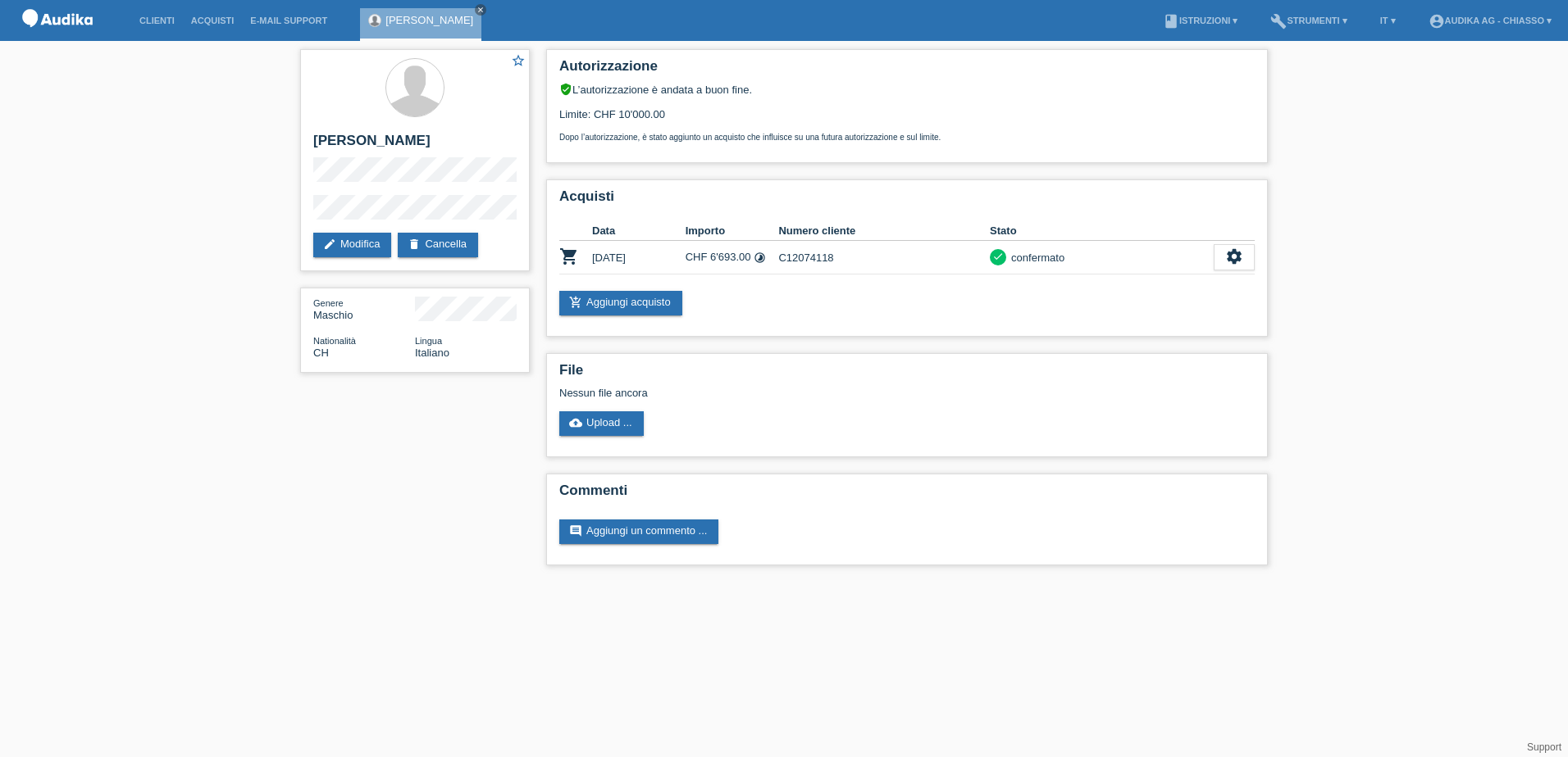
click at [1364, 231] on div "star_border [PERSON_NAME] edit Modifica delete Cancella Genere Maschio National…" at bounding box center [784, 311] width 1568 height 541
drag, startPoint x: 1564, startPoint y: 355, endPoint x: 1500, endPoint y: 206, distance: 162.2
click at [1564, 352] on div "star_border [PERSON_NAME] edit Modifica delete Cancella Genere Maschio National…" at bounding box center [784, 311] width 1568 height 541
click at [1462, 17] on link "account_circle Audika AG - Chiasso ▾" at bounding box center [1489, 21] width 139 height 10
click at [1429, 110] on link "Logout" at bounding box center [1422, 116] width 33 height 12
